Goal: Book appointment/travel/reservation

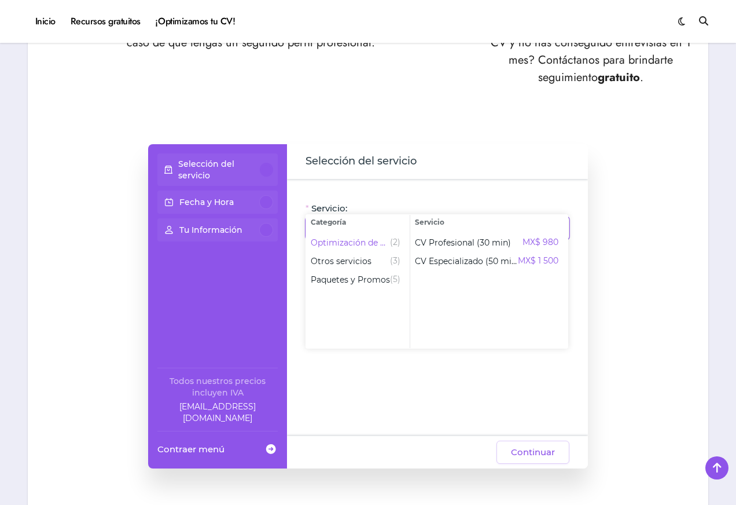
scroll to position [659, 0]
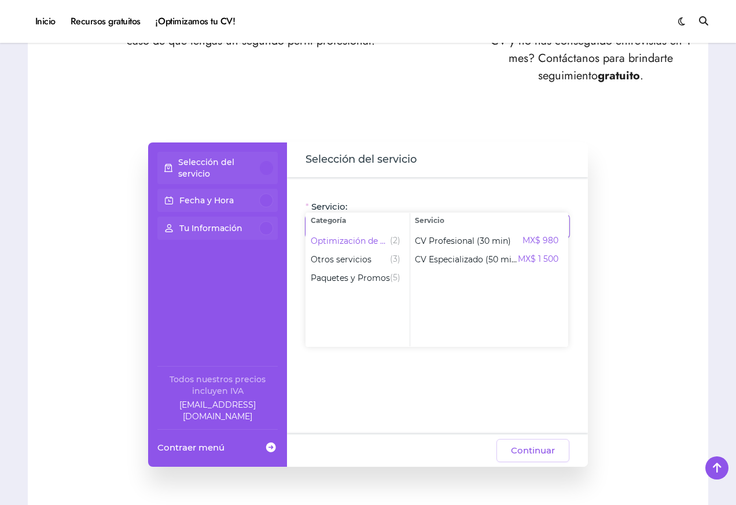
click at [429, 219] on input "Servicio:" at bounding box center [431, 226] width 236 height 14
click at [427, 219] on input "Servicio:" at bounding box center [431, 226] width 236 height 14
click at [348, 239] on span "Optimización de CV" at bounding box center [350, 241] width 79 height 12
click at [443, 262] on span "CV Especializado (50 min)" at bounding box center [466, 259] width 103 height 12
type input "**********"
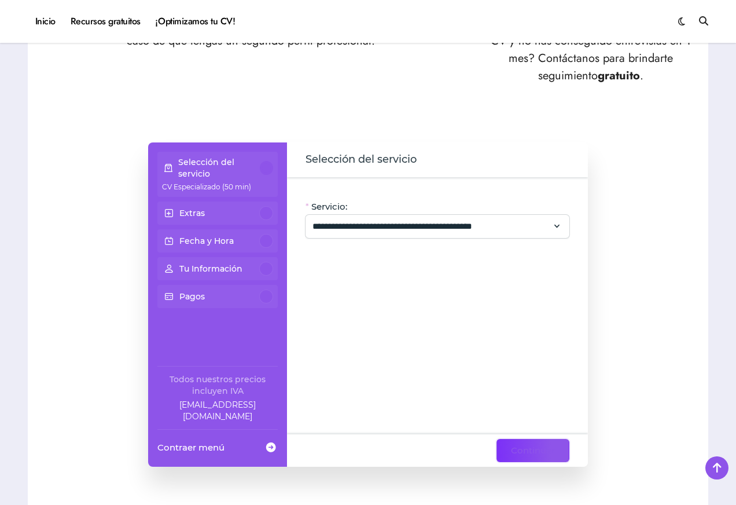
click at [552, 443] on span "Continuar" at bounding box center [533, 450] width 44 height 14
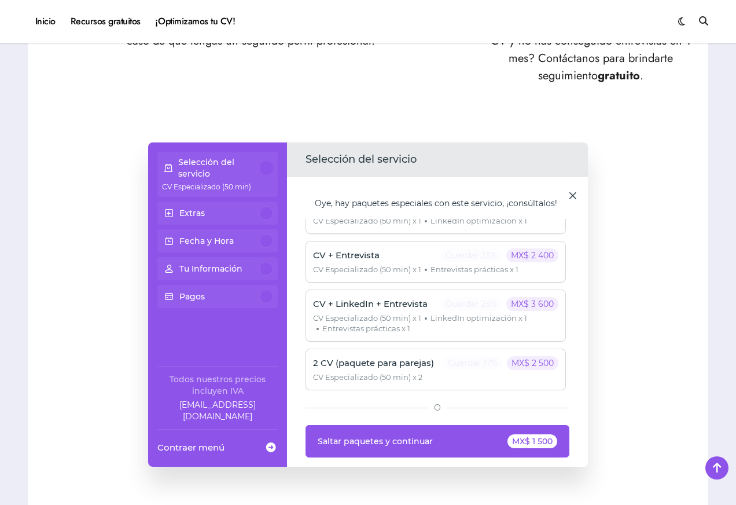
scroll to position [0, 0]
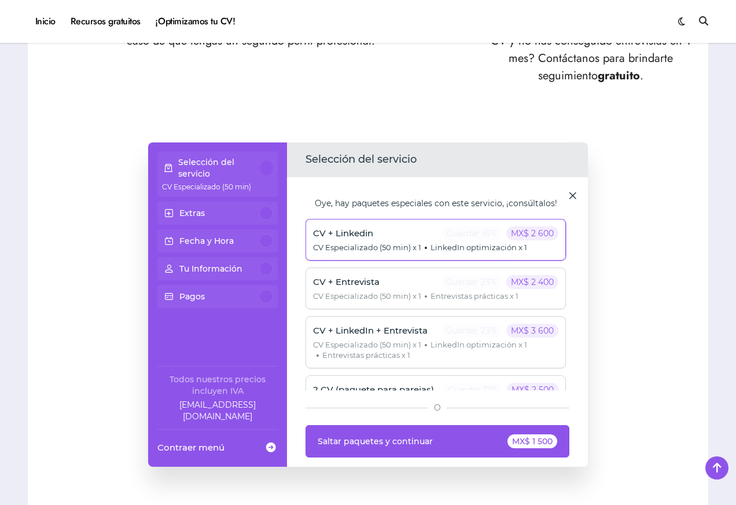
click at [455, 219] on div "CV + Linkedin Guardar 16% MX$ 2 600 CV Especializado (50 min) x 1 LinkedIn opti…" at bounding box center [436, 240] width 260 height 42
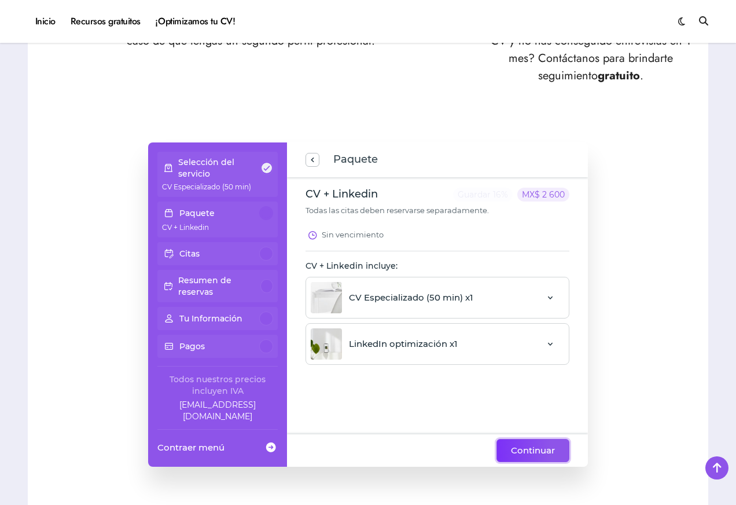
click at [534, 443] on span "Continuar" at bounding box center [533, 450] width 44 height 14
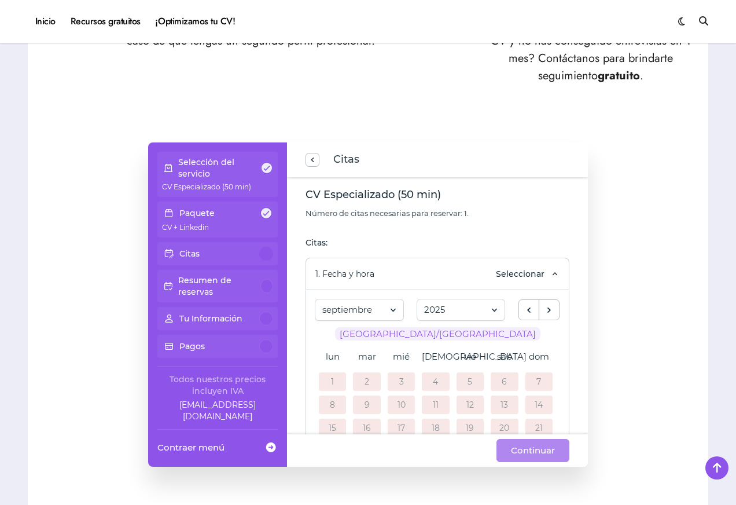
scroll to position [140, 0]
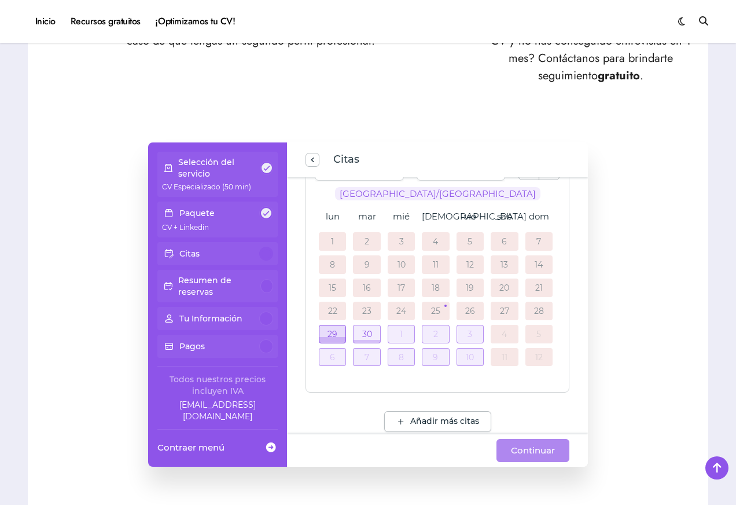
click at [328, 325] on div at bounding box center [332, 333] width 26 height 17
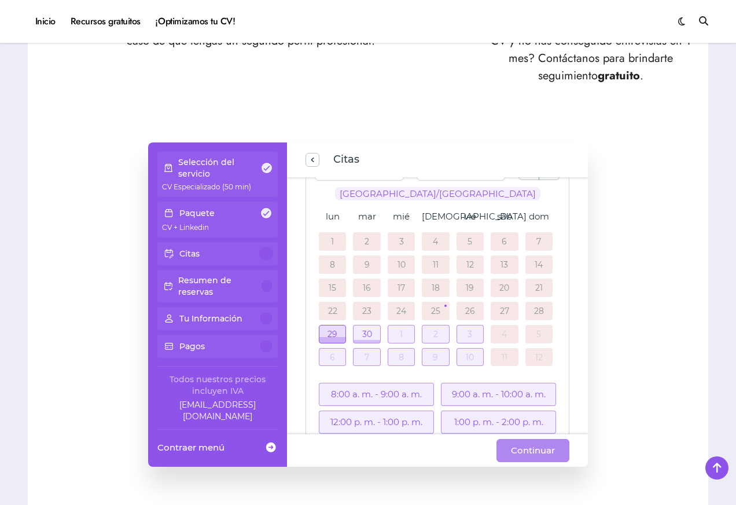
scroll to position [200, 0]
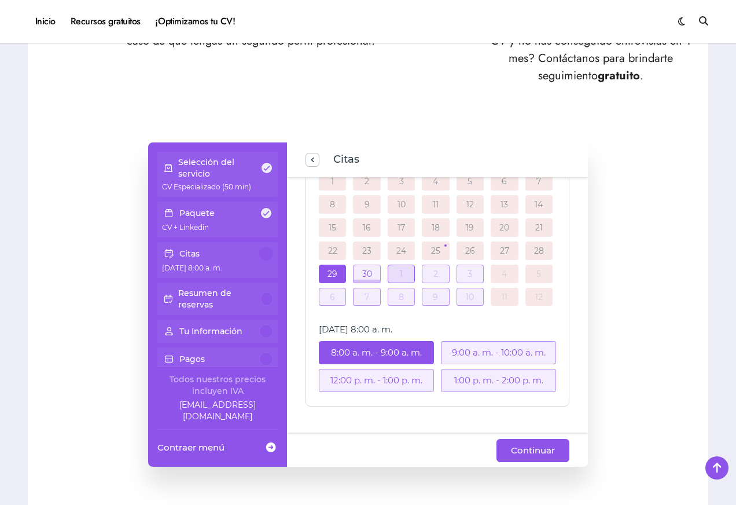
click at [402, 265] on div at bounding box center [401, 273] width 26 height 17
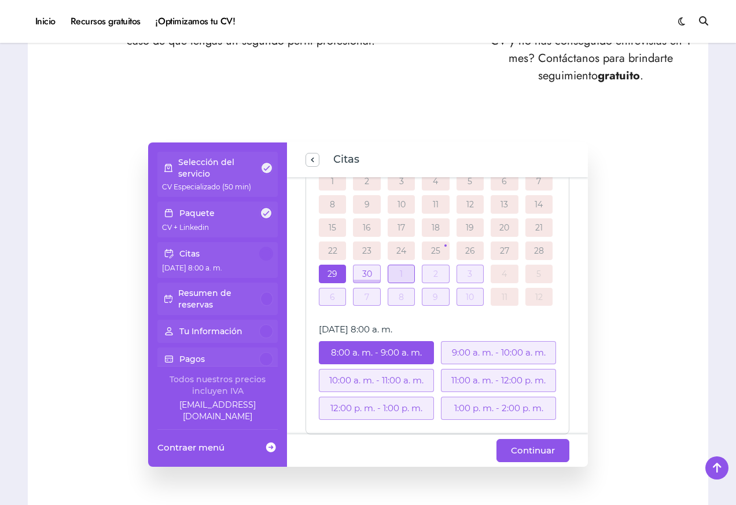
scroll to position [228, 0]
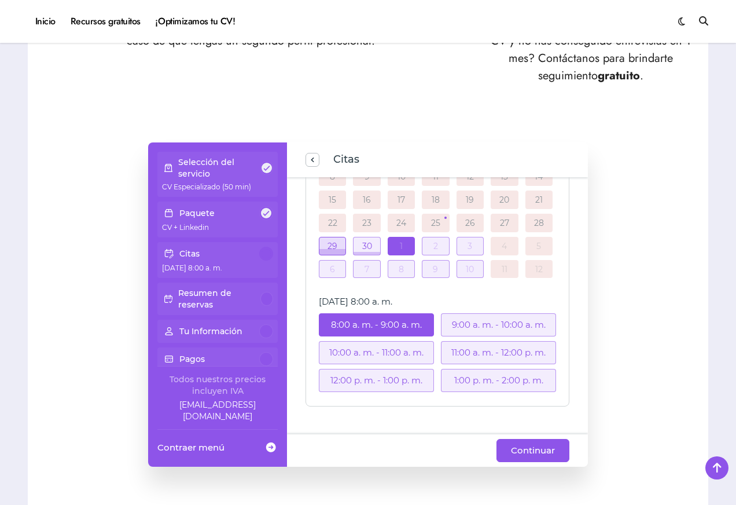
click at [337, 237] on div at bounding box center [332, 245] width 26 height 17
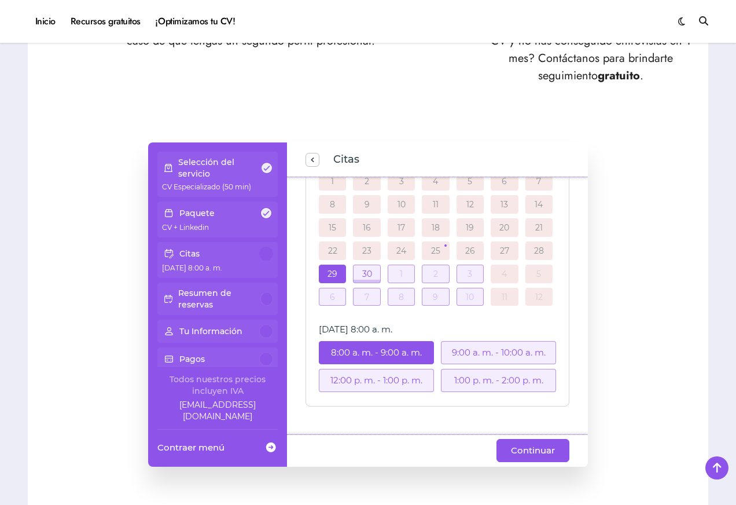
click at [486, 369] on div "1:00 p. m. - 2:00 p. m." at bounding box center [498, 380] width 115 height 23
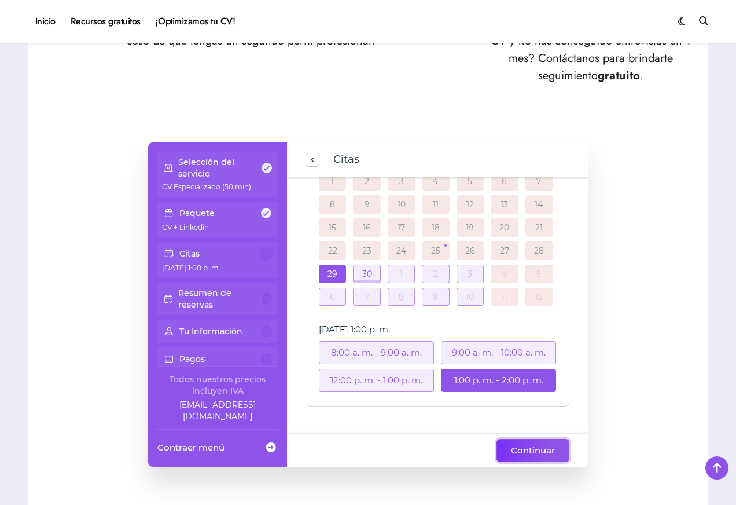
click at [531, 443] on span "Continuar" at bounding box center [533, 450] width 44 height 14
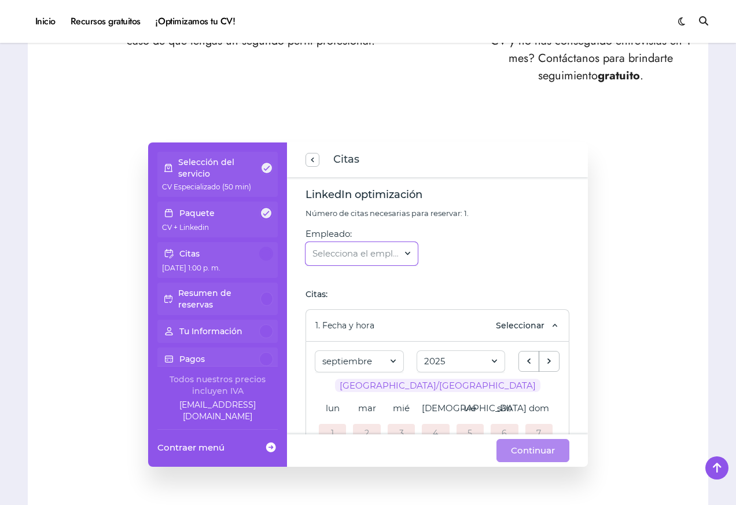
click at [413, 245] on span at bounding box center [408, 253] width 10 height 16
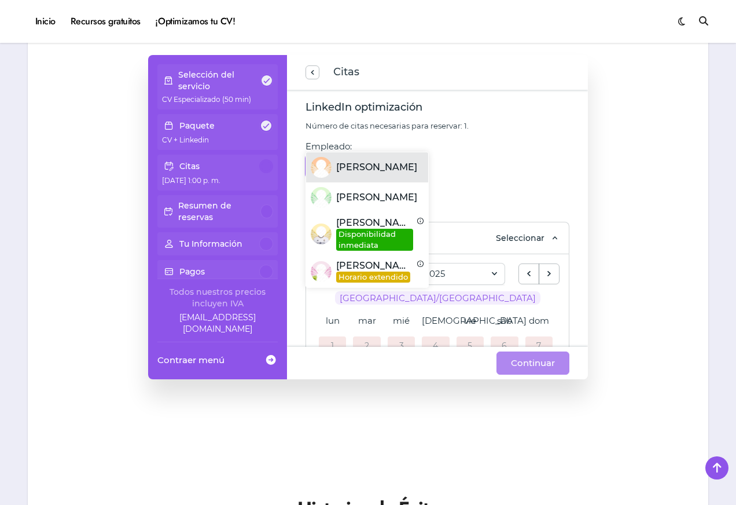
scroll to position [748, 0]
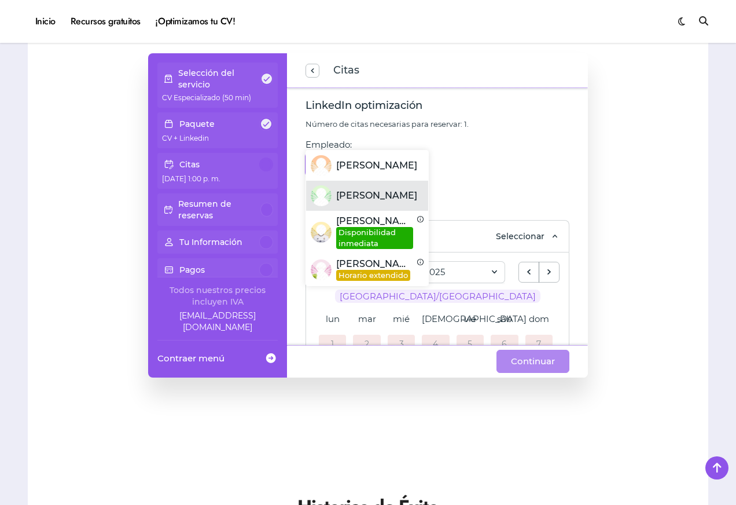
click at [516, 138] on div "Empleado: Selecciona el empleado..." at bounding box center [438, 164] width 264 height 52
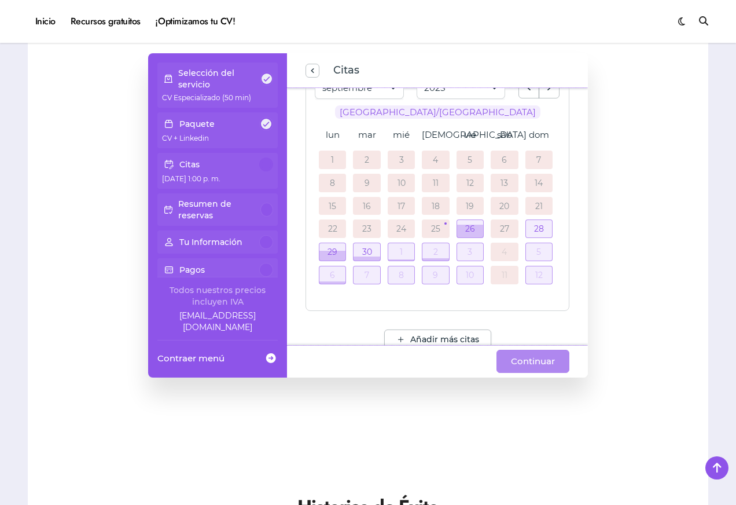
scroll to position [198, 0]
